Goal: Task Accomplishment & Management: Complete application form

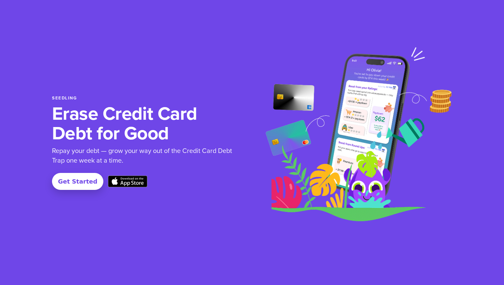
click at [124, 103] on div "Seedling Erase Credit Card Debt for Good Repay your debt — grow your way out of…" at bounding box center [150, 142] width 197 height 95
click at [85, 153] on p "Repay your debt — grow your way out of the Credit Card Debt Trap one week at a …" at bounding box center [144, 156] width 184 height 19
click at [128, 153] on p "Repay your debt — grow your way out of the Credit Card Debt Trap one week at a …" at bounding box center [144, 156] width 184 height 19
click at [122, 153] on p "Repay your debt — grow your way out of the Credit Card Debt Trap one week at a …" at bounding box center [144, 156] width 184 height 19
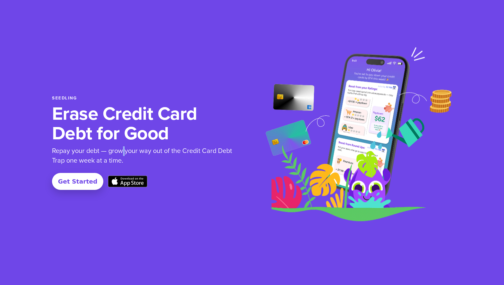
click at [122, 153] on p "Repay your debt — grow your way out of the Credit Card Debt Trap one week at a …" at bounding box center [144, 156] width 184 height 19
click at [67, 183] on link "Get Started" at bounding box center [77, 181] width 51 height 17
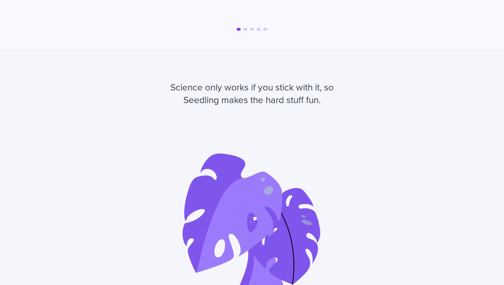
scroll to position [1280, 0]
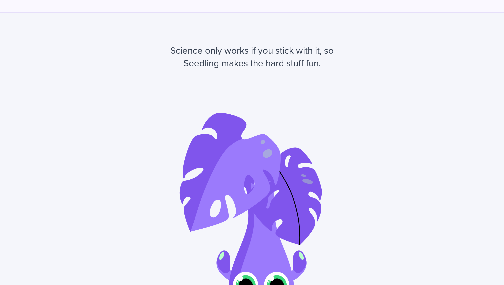
scroll to position [1280, 0]
